Goal: Obtain resource: Obtain resource

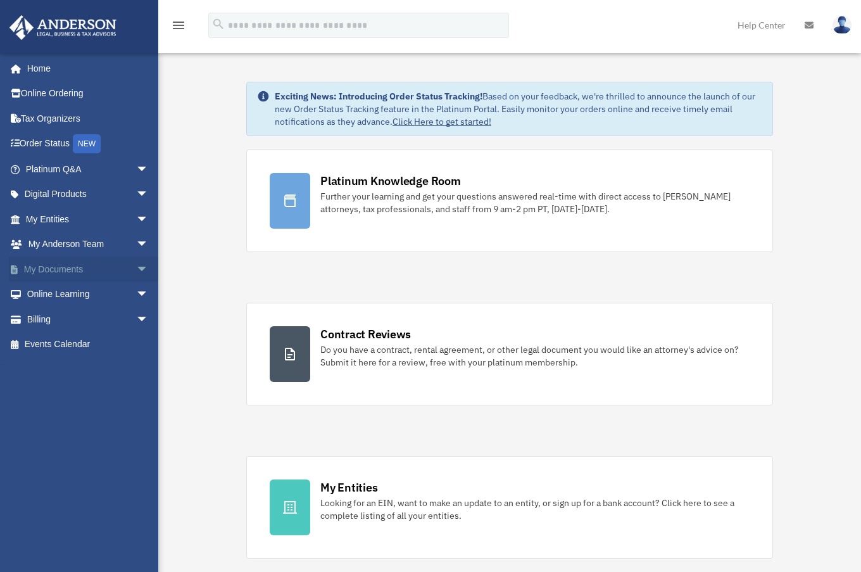
click at [136, 269] on span "arrow_drop_down" at bounding box center [148, 270] width 25 height 26
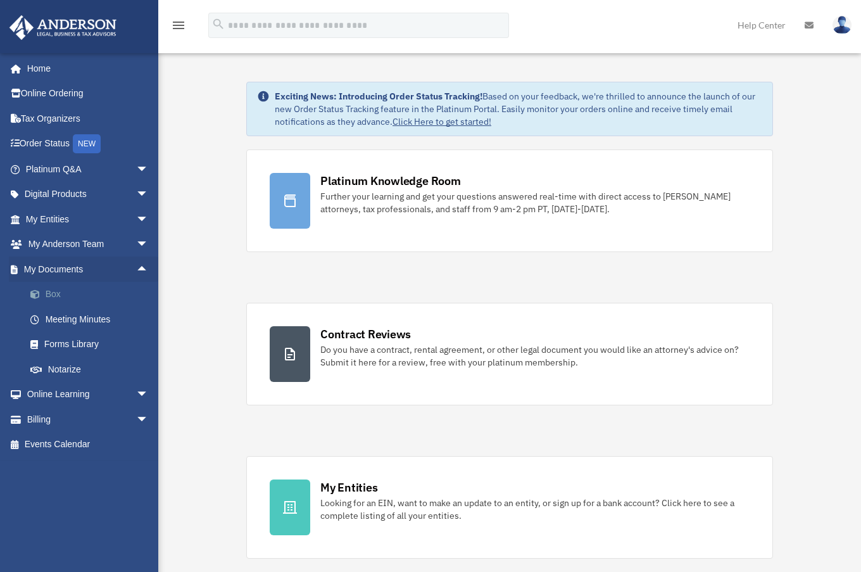
click at [53, 297] on link "Box" at bounding box center [93, 294] width 150 height 25
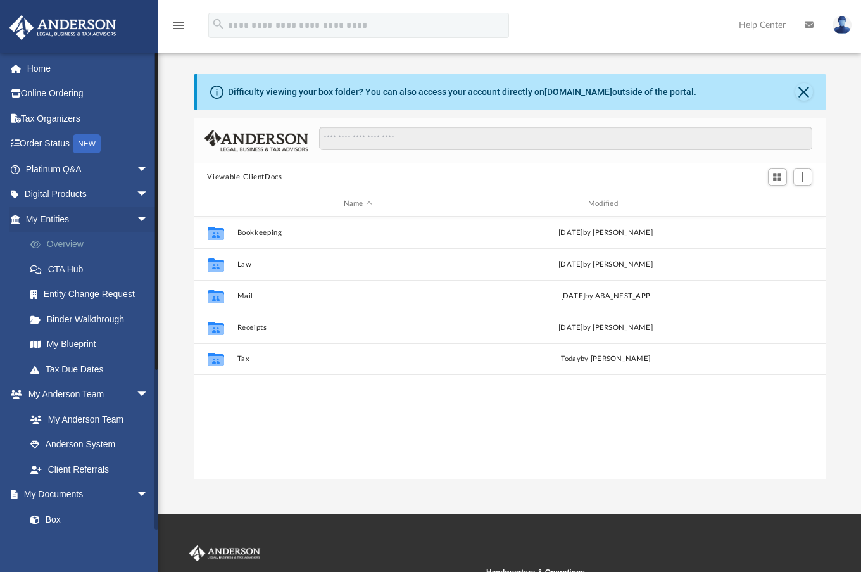
scroll to position [279, 623]
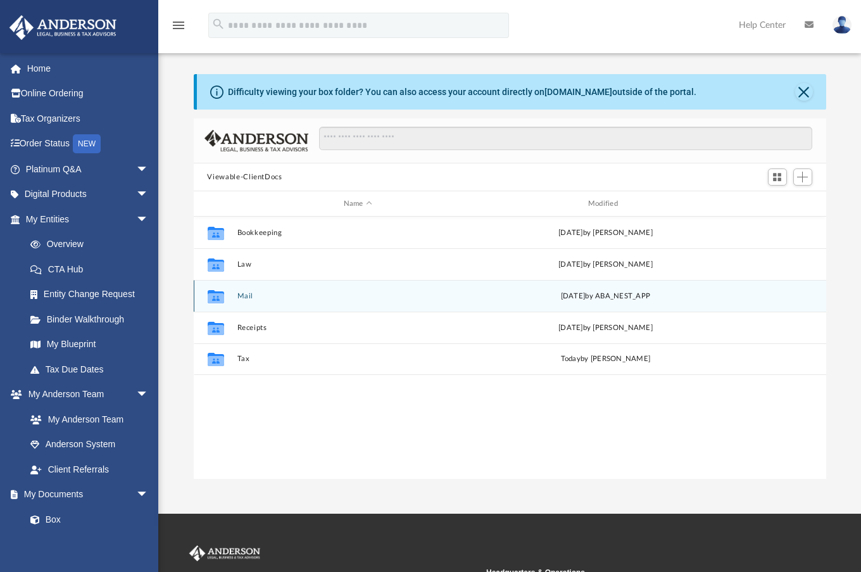
click at [215, 292] on g "grid" at bounding box center [215, 295] width 16 height 13
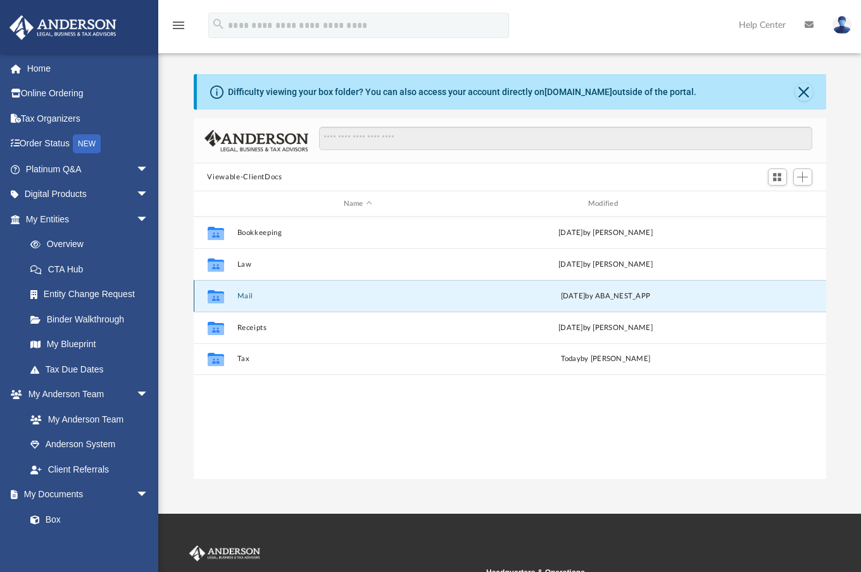
click at [244, 293] on button "Mail" at bounding box center [358, 296] width 242 height 8
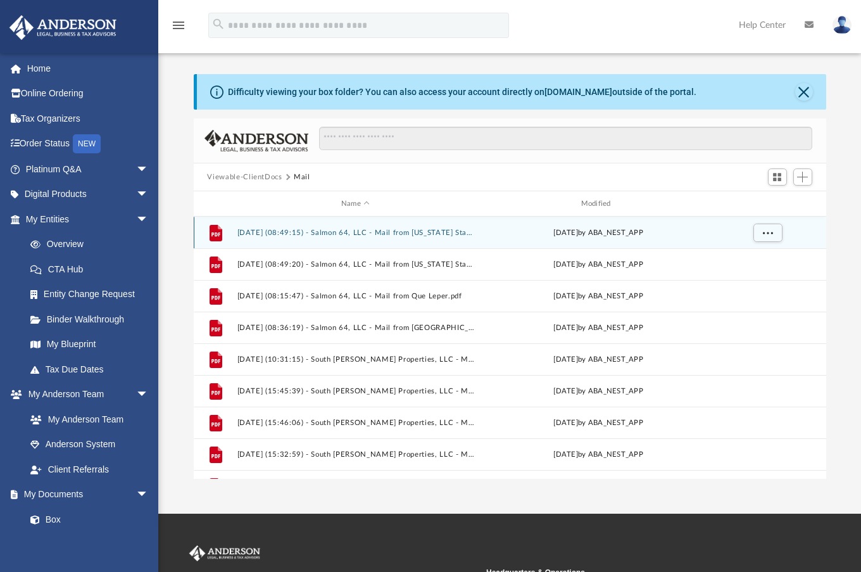
click at [390, 229] on button "[DATE] (08:49:15) - Salmon 64, LLC - Mail from [US_STATE] State Tax Commission.…" at bounding box center [356, 233] width 238 height 8
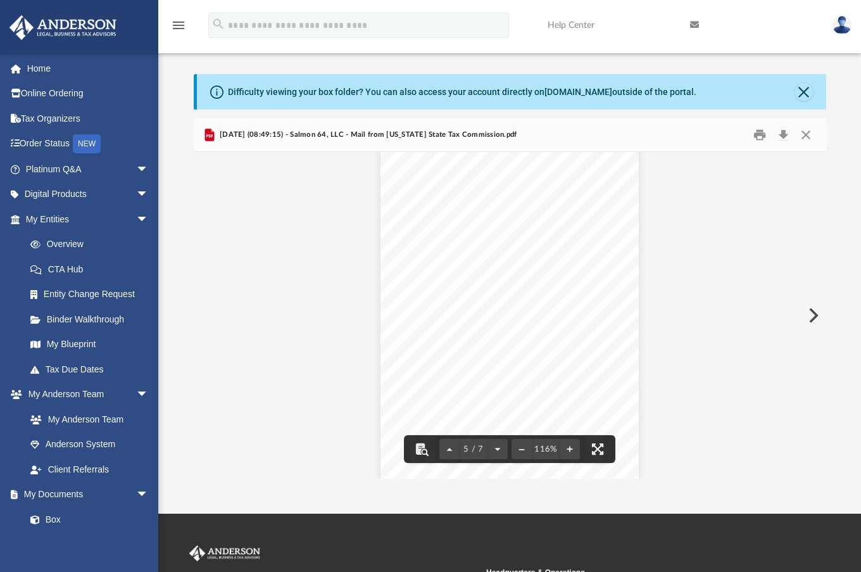
scroll to position [2977, 0]
click at [804, 95] on button "Close" at bounding box center [805, 92] width 18 height 18
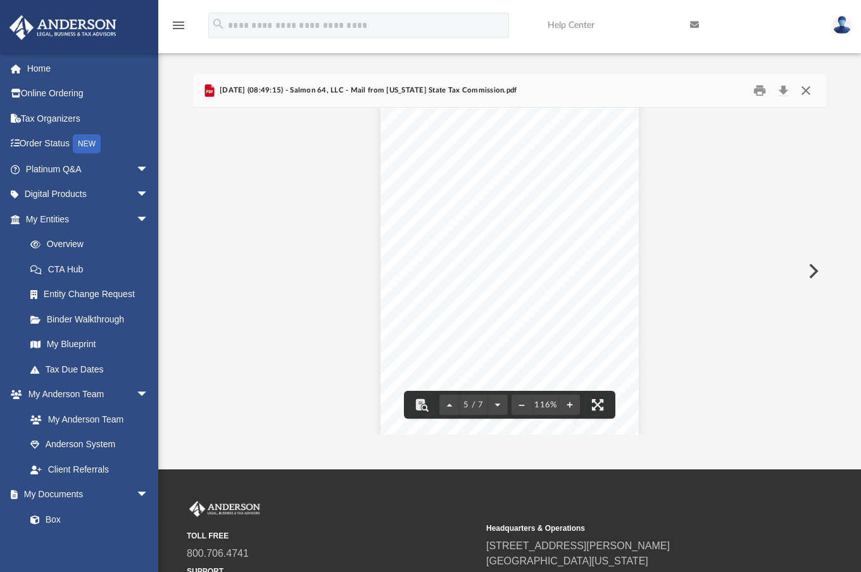
click at [815, 87] on button "Close" at bounding box center [806, 91] width 23 height 20
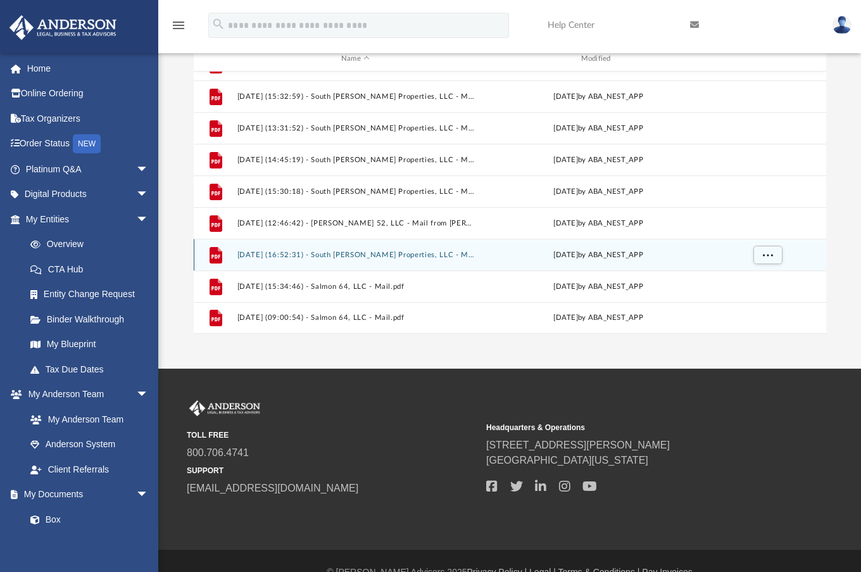
scroll to position [124, 0]
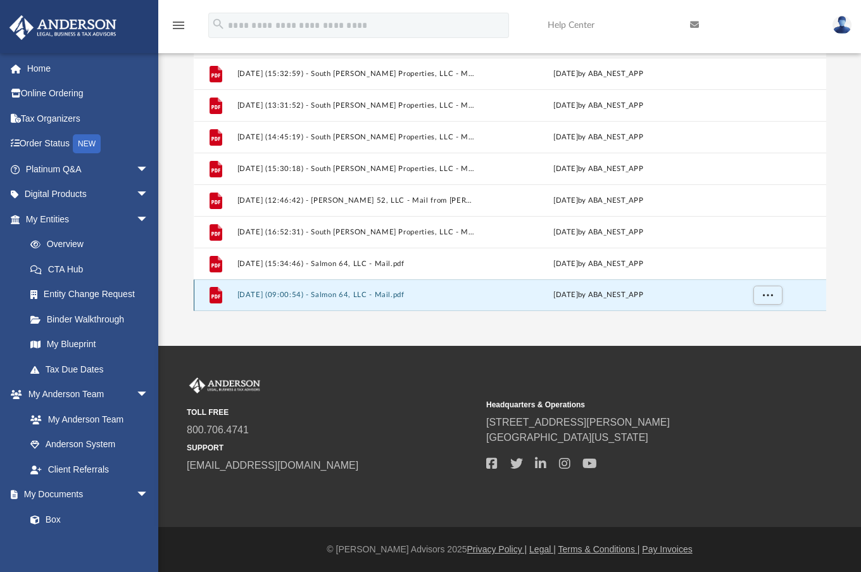
click at [349, 291] on button "[DATE] (09:00:54) - Salmon 64, LLC - Mail.pdf" at bounding box center [356, 295] width 238 height 8
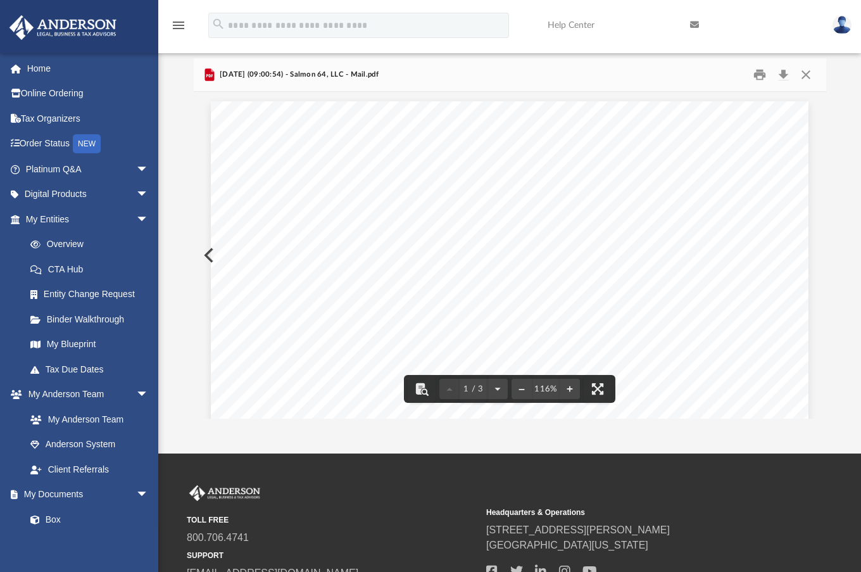
scroll to position [0, 0]
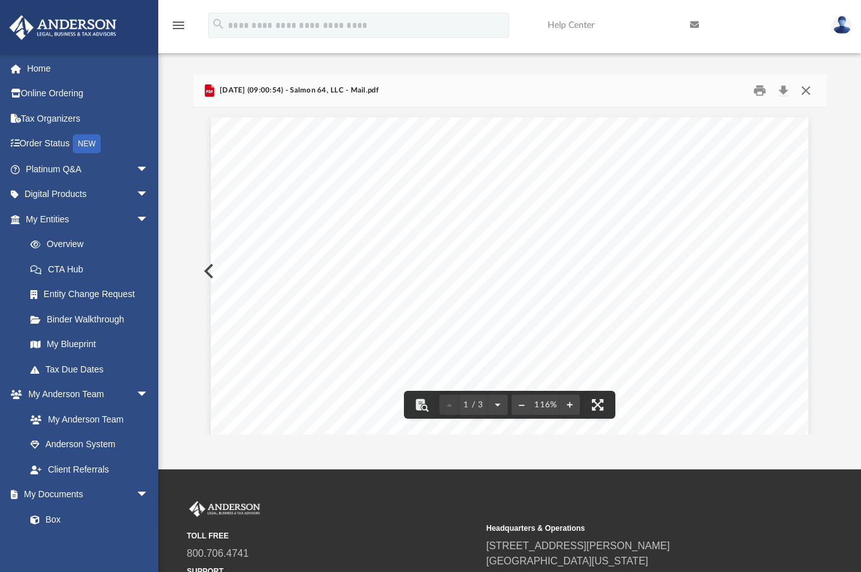
click at [800, 88] on button "Close" at bounding box center [806, 91] width 23 height 20
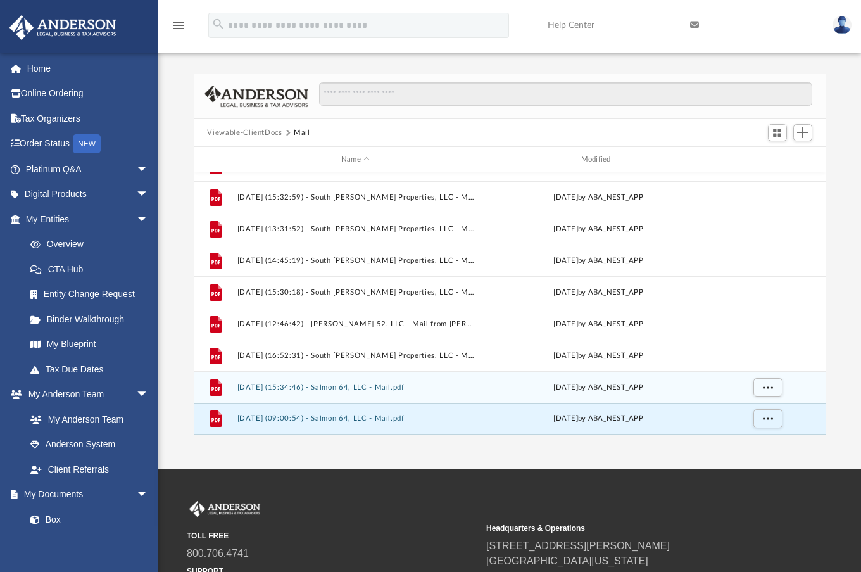
click at [300, 388] on button "[DATE] (15:34:46) - Salmon 64, LLC - Mail.pdf" at bounding box center [356, 387] width 238 height 8
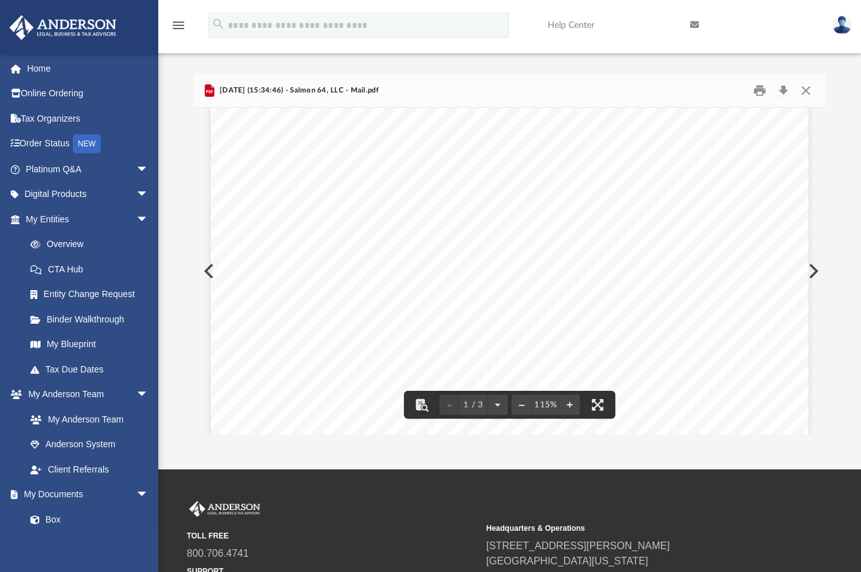
scroll to position [380, 0]
click at [759, 98] on button "Print" at bounding box center [759, 91] width 25 height 20
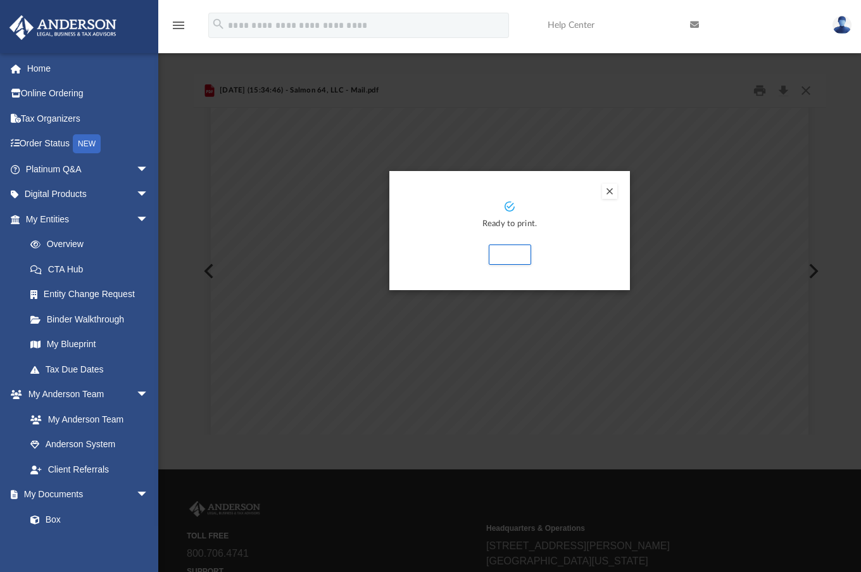
drag, startPoint x: 612, startPoint y: 191, endPoint x: 616, endPoint y: 186, distance: 7.2
click at [616, 186] on button "Preview" at bounding box center [609, 191] width 15 height 15
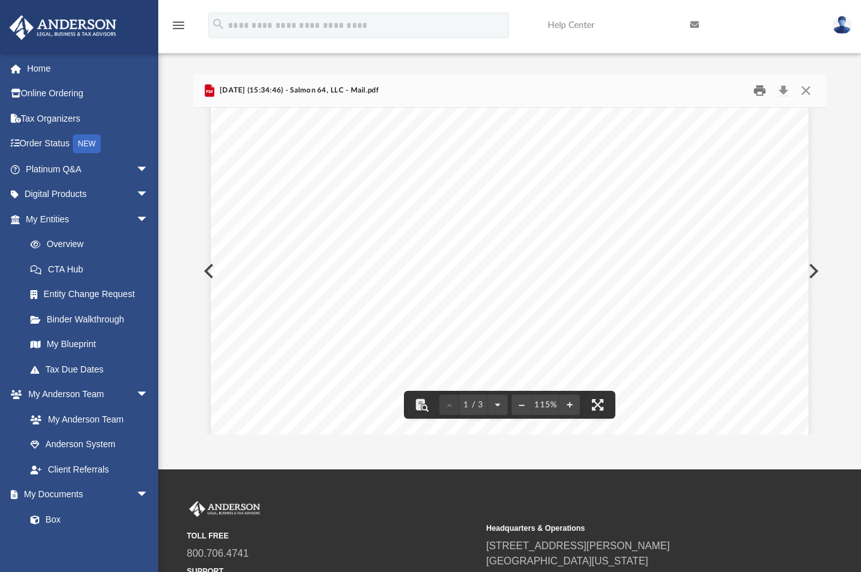
click at [756, 90] on button "Print" at bounding box center [759, 91] width 25 height 20
click at [809, 89] on button "Close" at bounding box center [806, 91] width 23 height 20
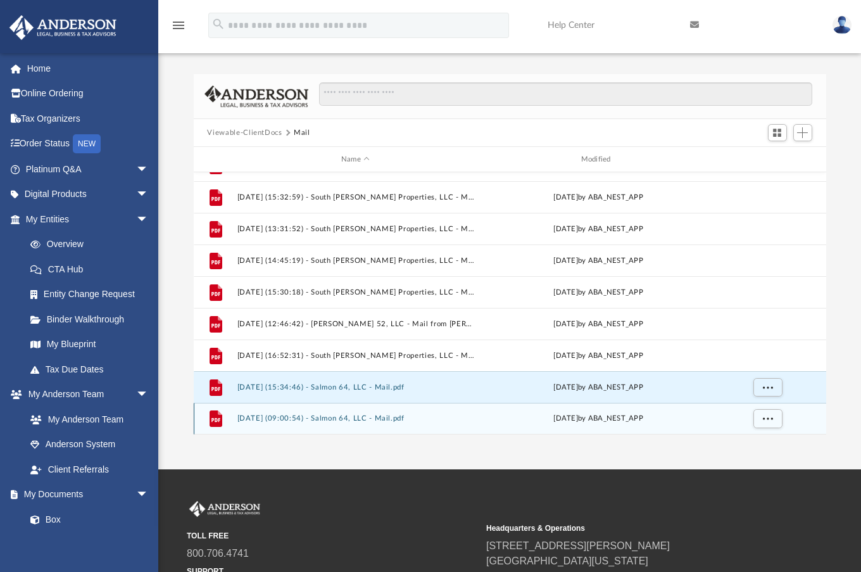
click at [338, 419] on button "[DATE] (09:00:54) - Salmon 64, LLC - Mail.pdf" at bounding box center [356, 418] width 238 height 8
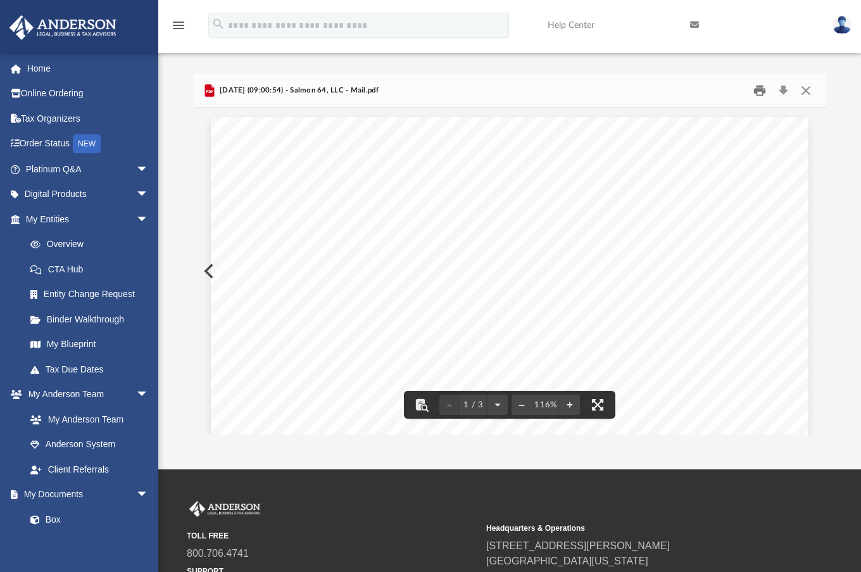
click at [759, 87] on button "Print" at bounding box center [759, 91] width 25 height 20
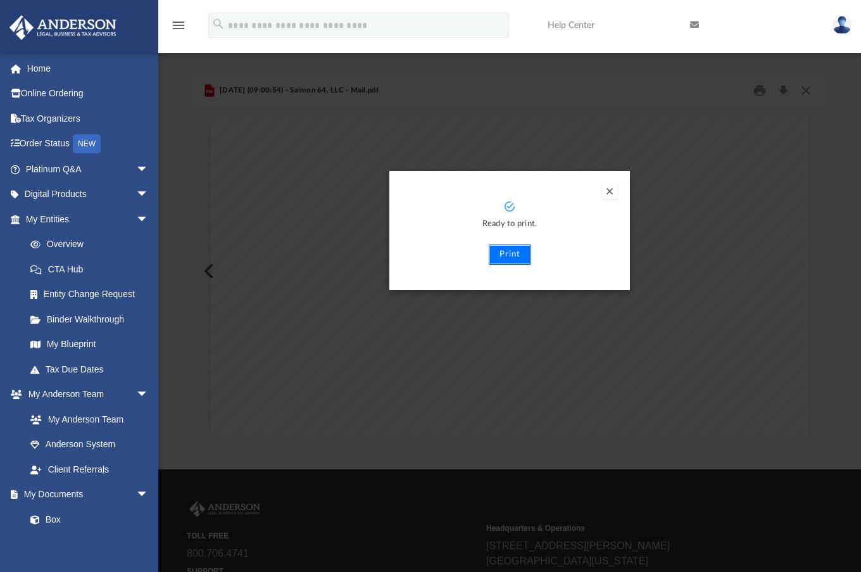
click at [514, 256] on button "Print" at bounding box center [510, 255] width 42 height 20
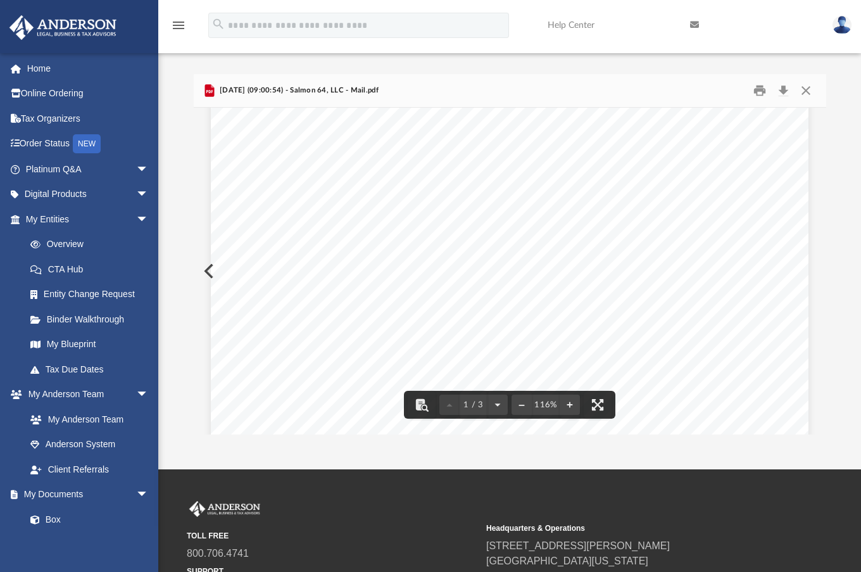
scroll to position [63, 0]
